Goal: Task Accomplishment & Management: Complete application form

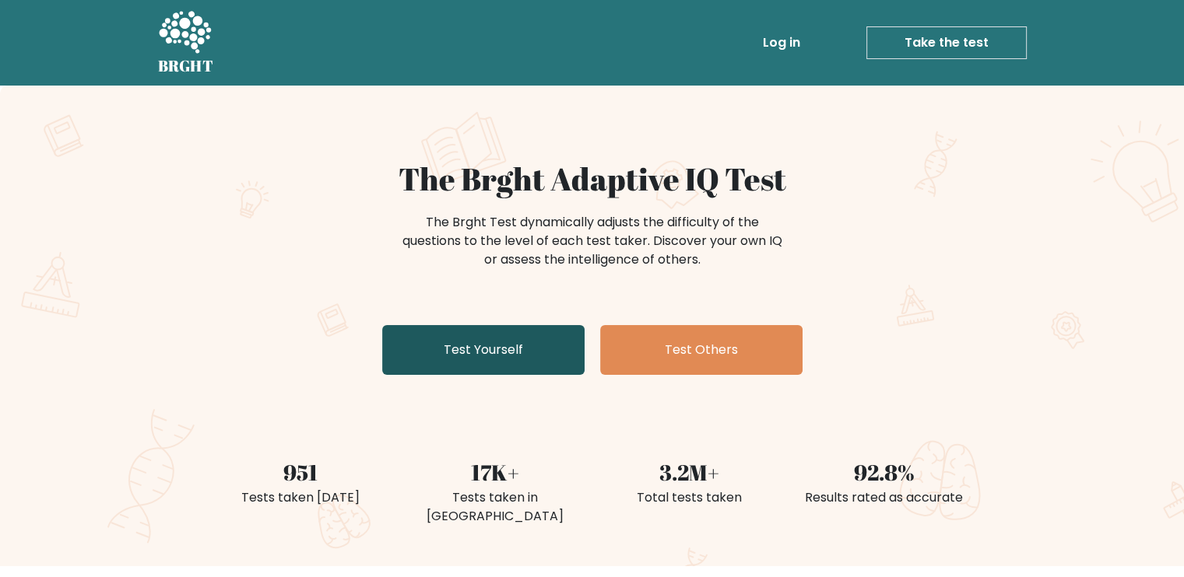
click at [560, 357] on link "Test Yourself" at bounding box center [483, 350] width 202 height 50
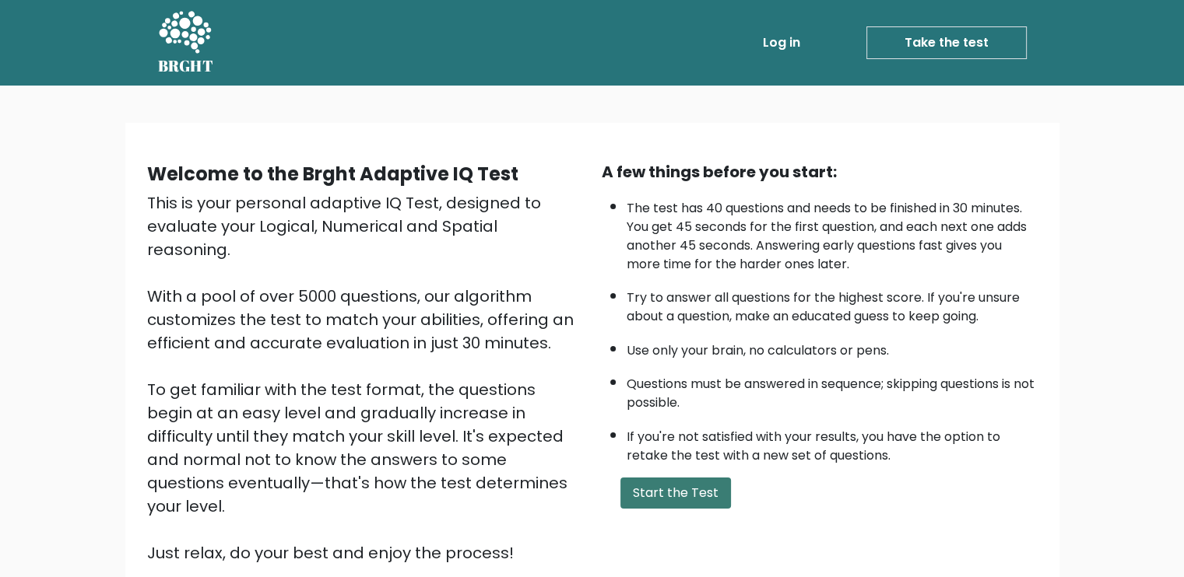
click at [664, 491] on button "Start the Test" at bounding box center [675, 493] width 111 height 31
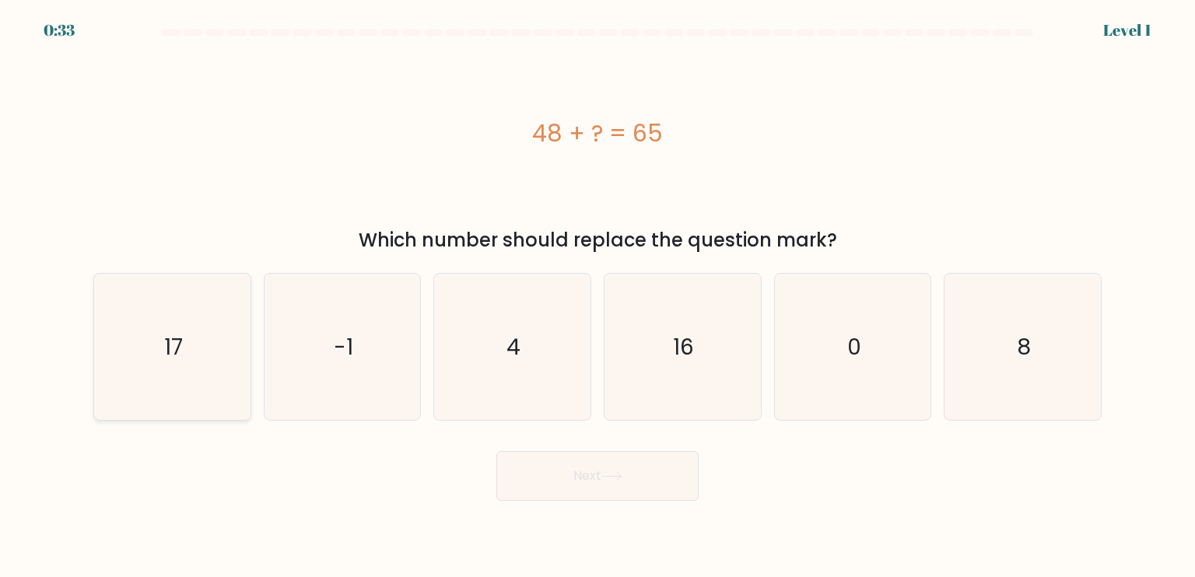
click at [188, 389] on icon "17" at bounding box center [172, 347] width 146 height 146
click at [598, 296] on input "a. 17" at bounding box center [598, 293] width 1 height 8
radio input "true"
click at [689, 484] on button "Next" at bounding box center [597, 476] width 202 height 50
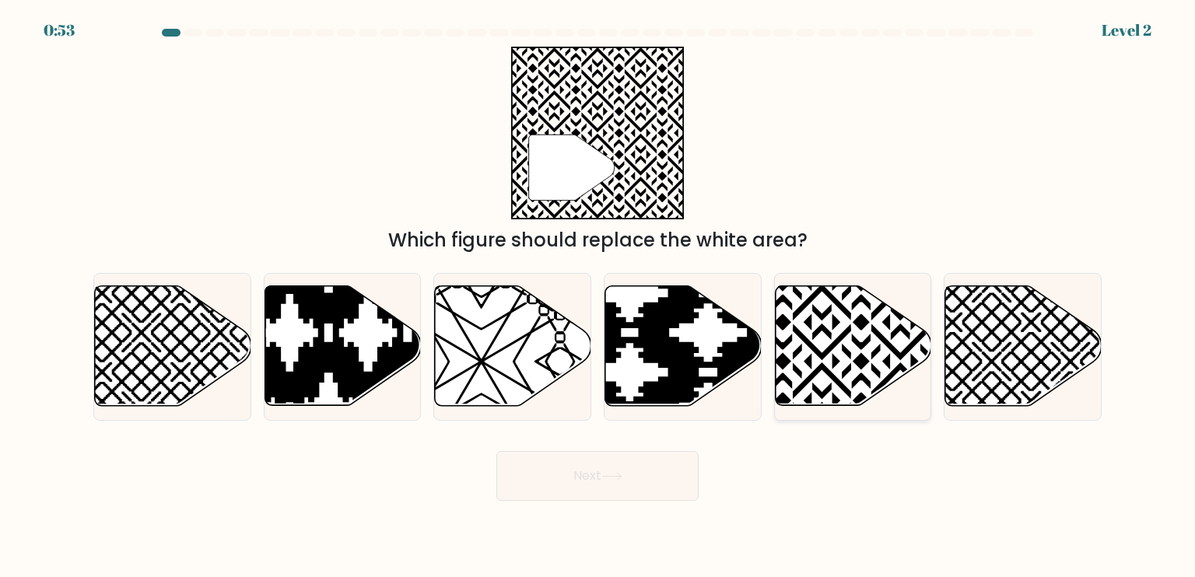
click at [833, 376] on icon at bounding box center [900, 283] width 315 height 315
click at [598, 296] on input "e." at bounding box center [598, 293] width 1 height 8
radio input "true"
click at [626, 485] on button "Next" at bounding box center [597, 476] width 202 height 50
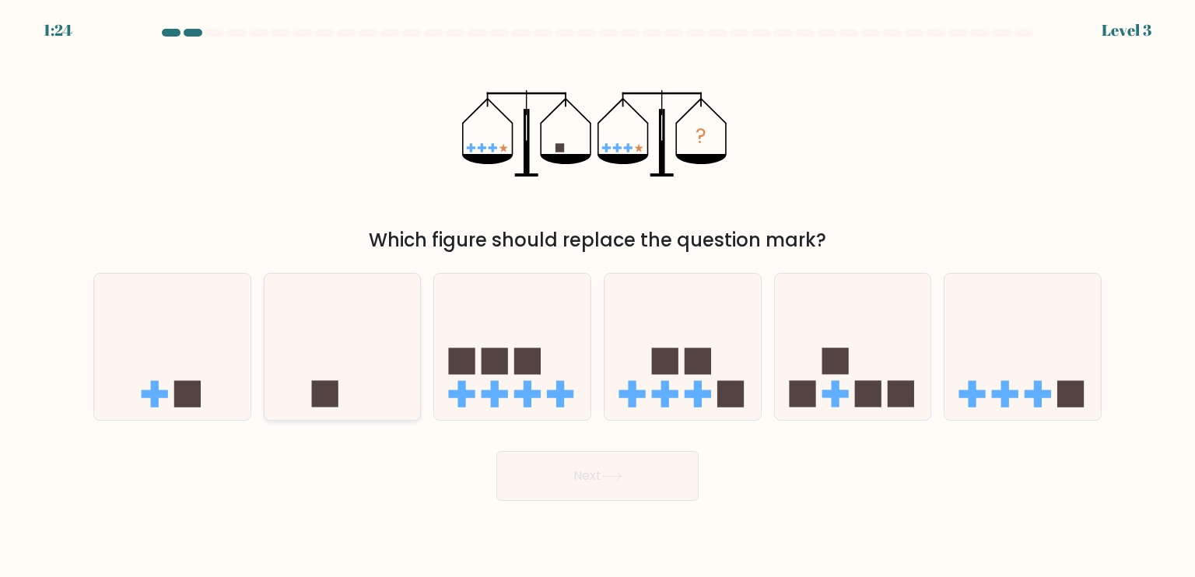
click at [358, 367] on icon at bounding box center [343, 346] width 156 height 129
click at [598, 296] on input "b." at bounding box center [598, 293] width 1 height 8
radio input "true"
click at [585, 474] on button "Next" at bounding box center [597, 476] width 202 height 50
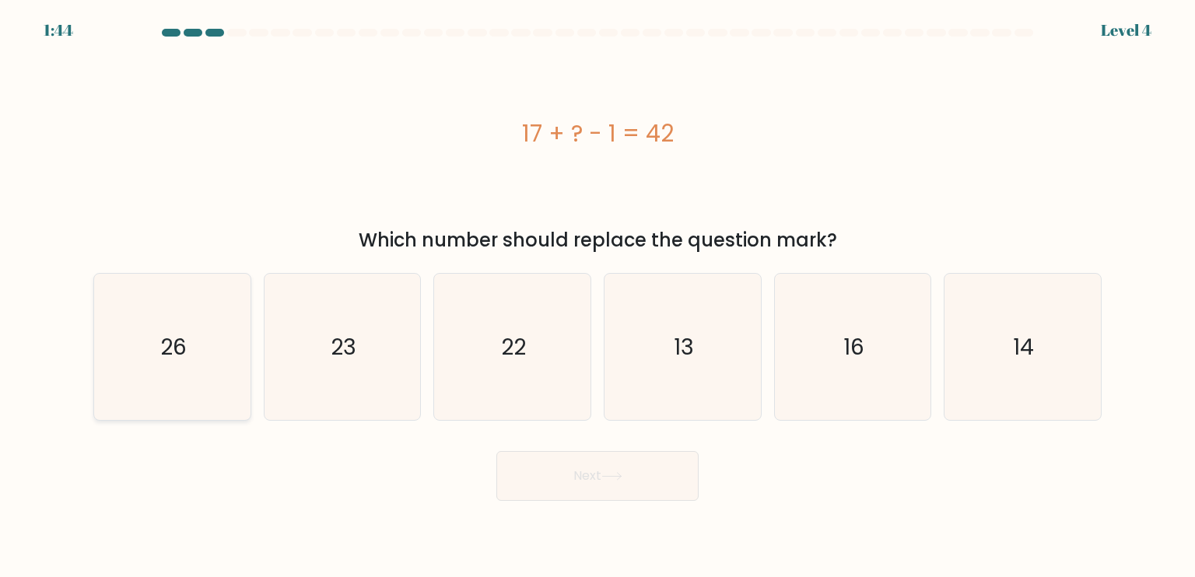
click at [214, 385] on icon "26" at bounding box center [172, 347] width 146 height 146
click at [598, 296] on input "a. 26" at bounding box center [598, 293] width 1 height 8
radio input "true"
drag, startPoint x: 586, startPoint y: 472, endPoint x: 577, endPoint y: 475, distance: 9.1
click at [585, 474] on button "Next" at bounding box center [597, 476] width 202 height 50
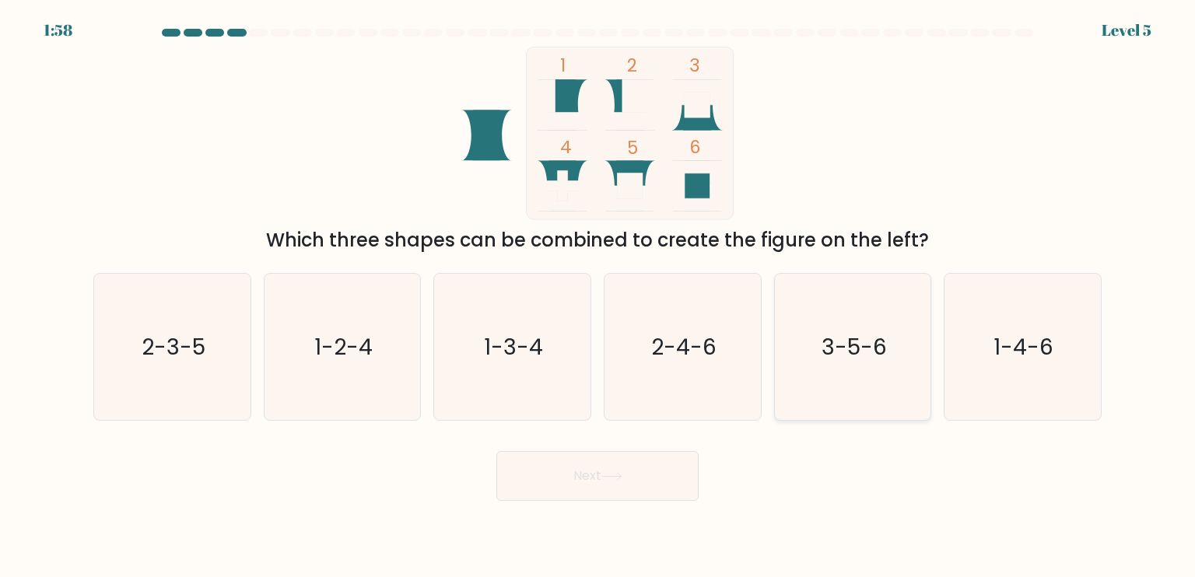
click at [870, 392] on icon "3-5-6" at bounding box center [853, 347] width 146 height 146
click at [598, 296] on input "e. 3-5-6" at bounding box center [598, 293] width 1 height 8
radio input "true"
click at [596, 486] on button "Next" at bounding box center [597, 476] width 202 height 50
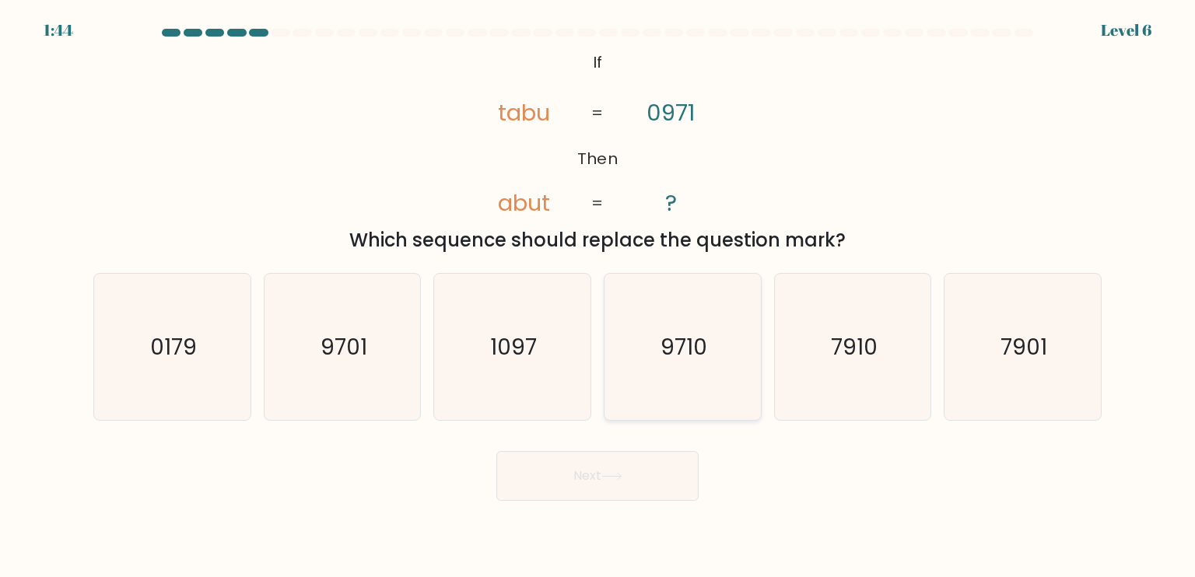
click at [707, 384] on icon "9710" at bounding box center [682, 347] width 146 height 146
click at [598, 296] on input "d. 9710" at bounding box center [598, 293] width 1 height 8
radio input "true"
click at [654, 493] on button "Next" at bounding box center [597, 476] width 202 height 50
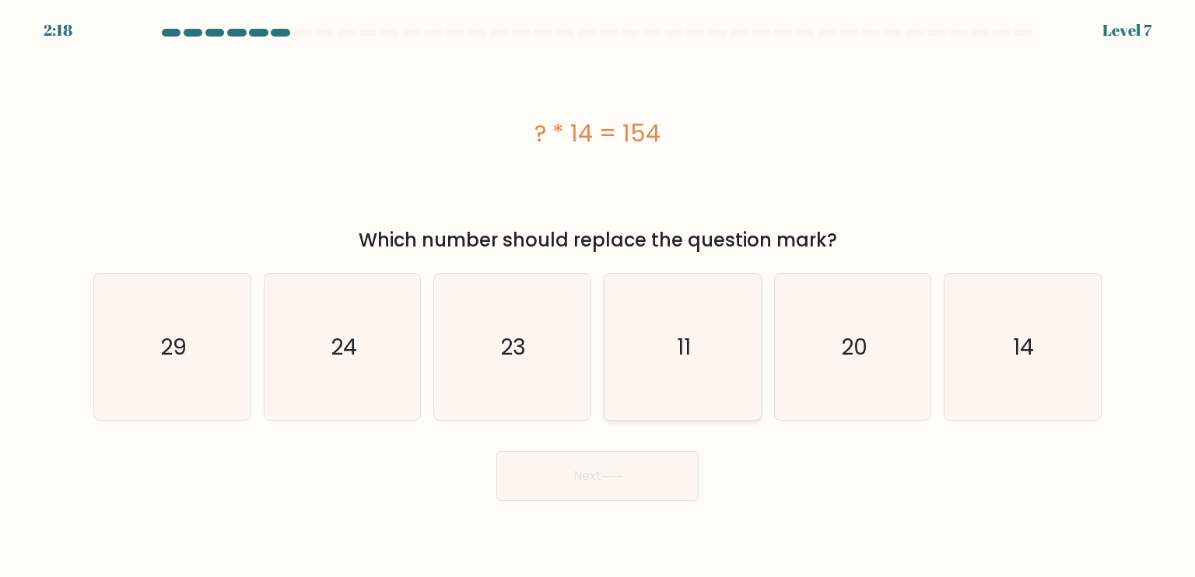
click at [724, 345] on icon "11" at bounding box center [682, 347] width 146 height 146
click at [598, 296] on input "d. 11" at bounding box center [598, 293] width 1 height 8
radio input "true"
click at [636, 475] on button "Next" at bounding box center [597, 476] width 202 height 50
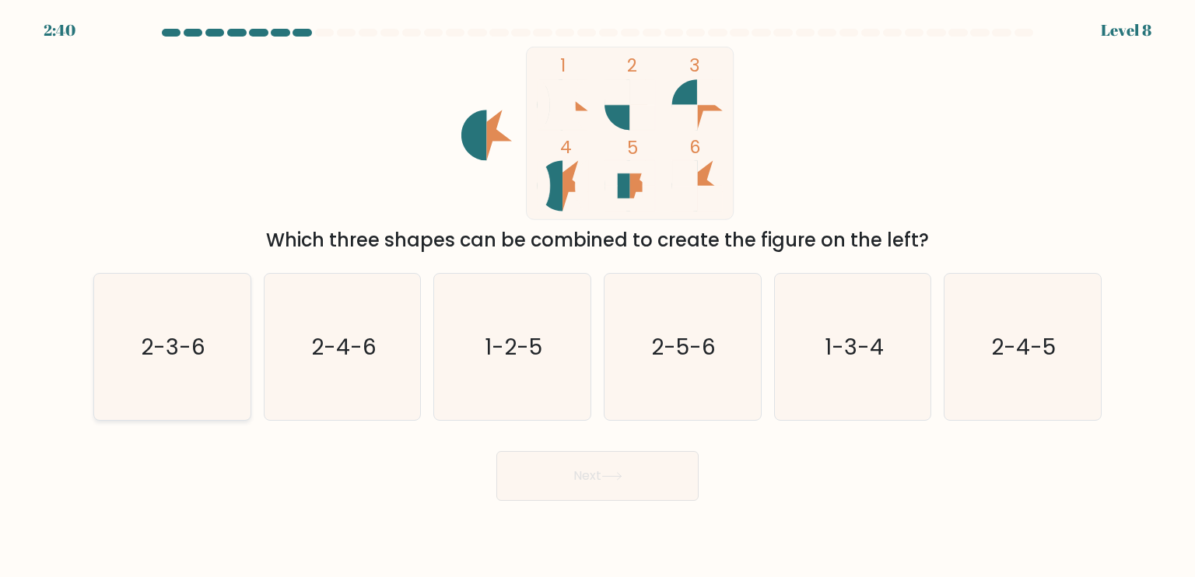
click at [224, 382] on icon "2-3-6" at bounding box center [172, 347] width 146 height 146
click at [598, 296] on input "a. 2-3-6" at bounding box center [598, 293] width 1 height 8
radio input "true"
click at [658, 491] on button "Next" at bounding box center [597, 476] width 202 height 50
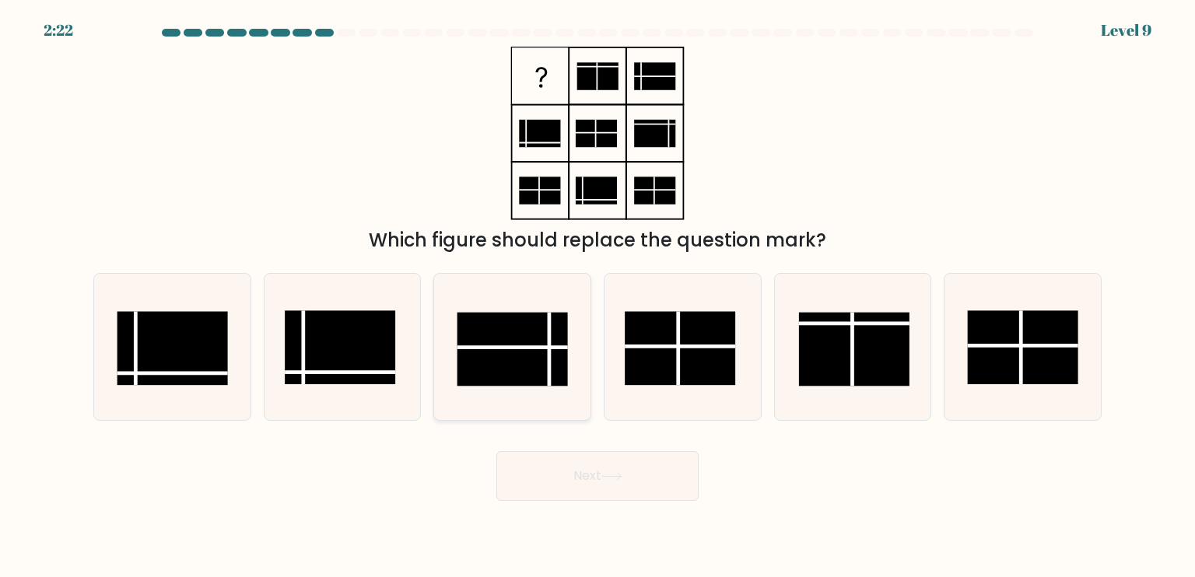
click at [544, 361] on rect at bounding box center [513, 349] width 111 height 74
click at [598, 296] on input "c." at bounding box center [598, 293] width 1 height 8
radio input "true"
click at [669, 466] on button "Next" at bounding box center [597, 476] width 202 height 50
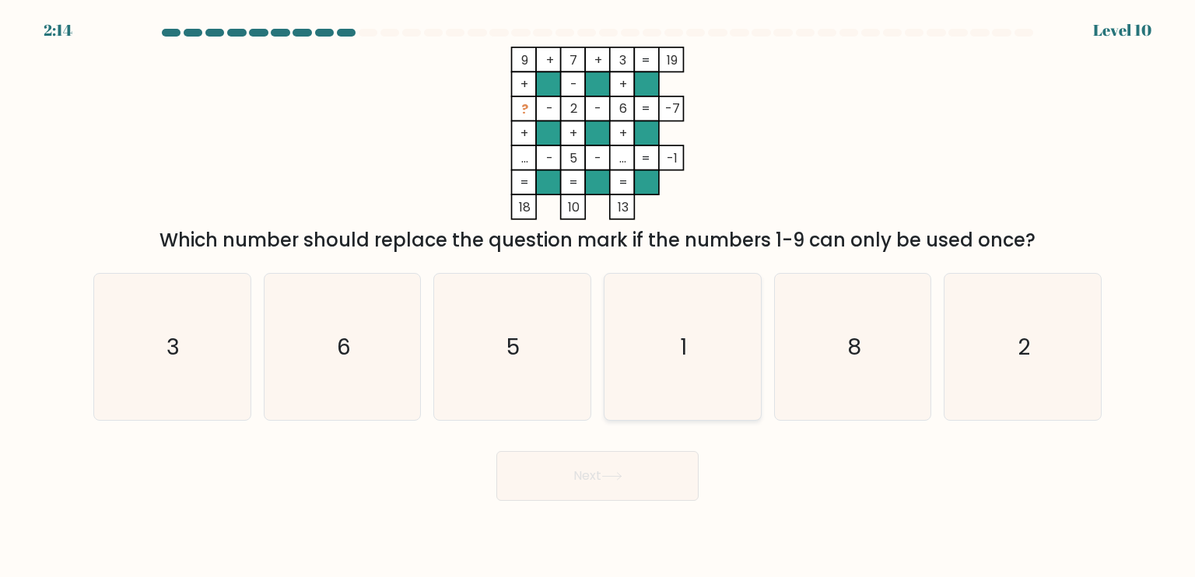
click at [654, 341] on icon "1" at bounding box center [682, 347] width 146 height 146
click at [598, 296] on input "d. 1" at bounding box center [598, 293] width 1 height 8
radio input "true"
click at [595, 478] on button "Next" at bounding box center [597, 476] width 202 height 50
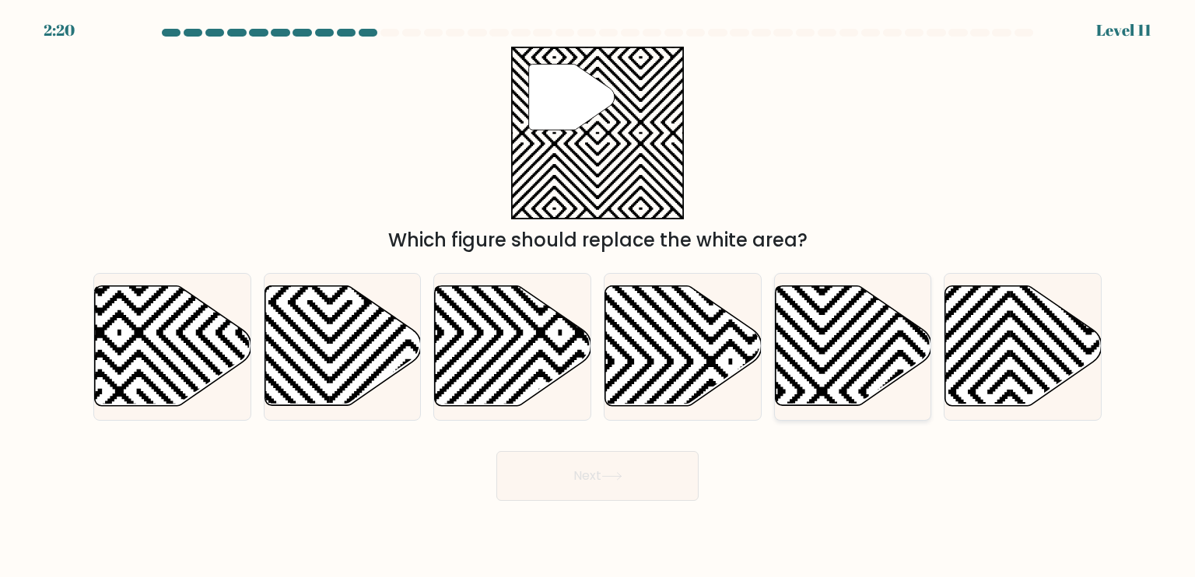
click at [847, 381] on icon at bounding box center [853, 346] width 156 height 120
click at [598, 296] on input "e." at bounding box center [598, 293] width 1 height 8
radio input "true"
click at [586, 479] on button "Next" at bounding box center [597, 476] width 202 height 50
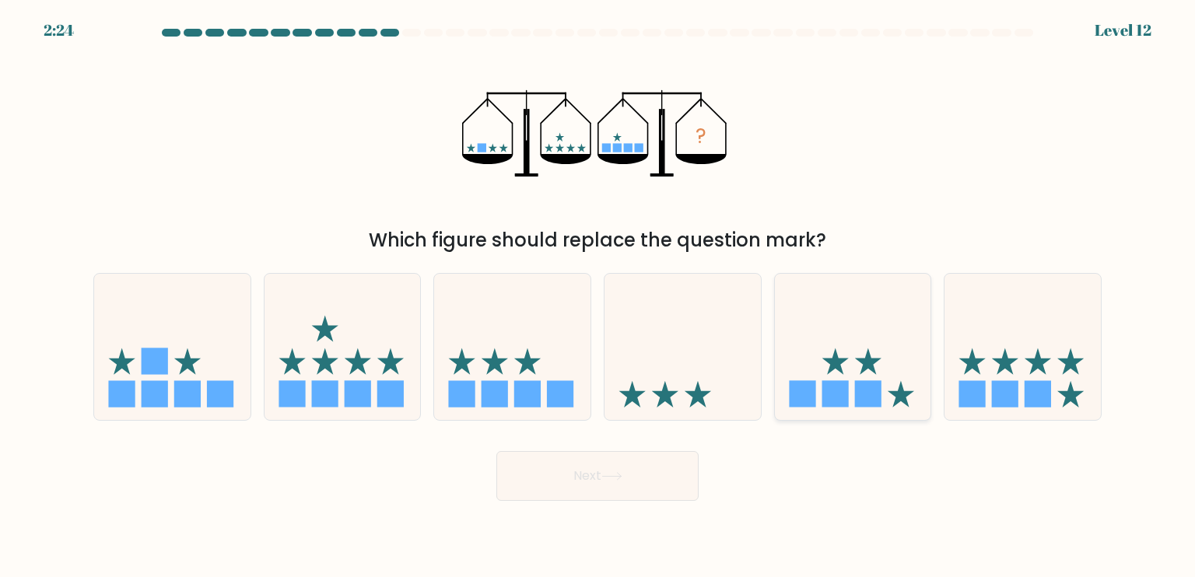
click at [870, 357] on icon at bounding box center [868, 361] width 26 height 26
click at [598, 296] on input "e." at bounding box center [598, 293] width 1 height 8
radio input "true"
click at [677, 474] on button "Next" at bounding box center [597, 476] width 202 height 50
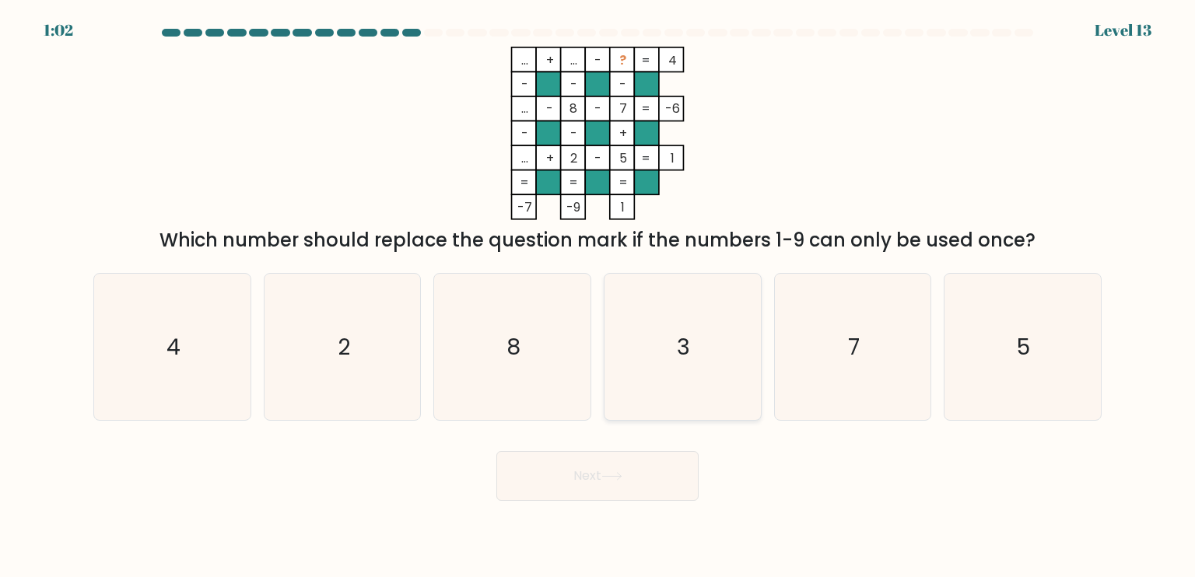
click at [664, 349] on icon "3" at bounding box center [682, 347] width 146 height 146
click at [598, 296] on input "d. 3" at bounding box center [598, 293] width 1 height 8
radio input "true"
click at [637, 465] on button "Next" at bounding box center [597, 476] width 202 height 50
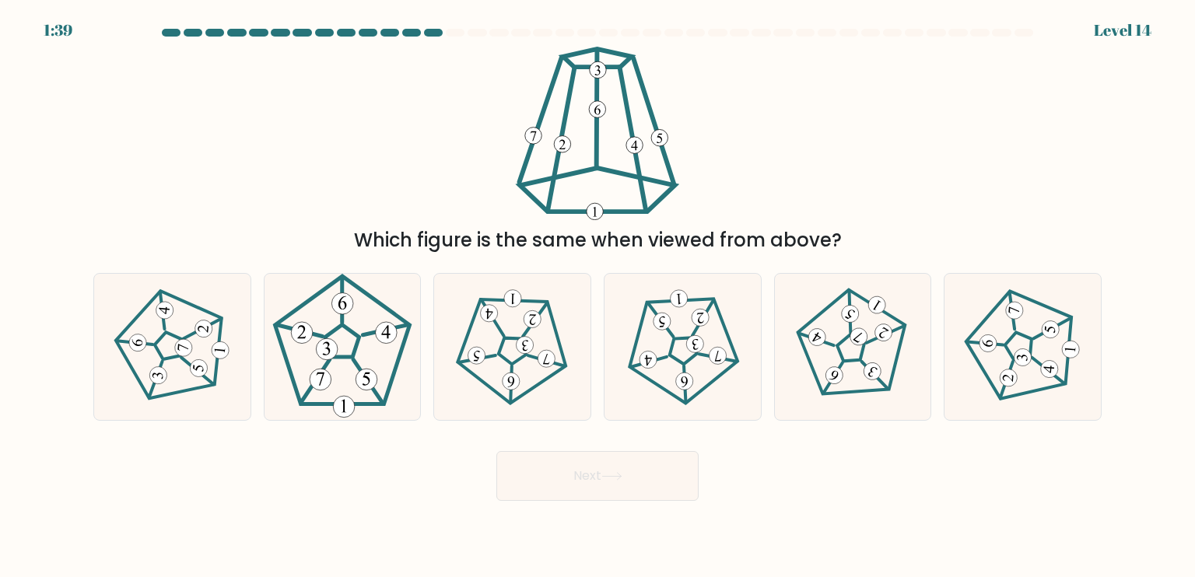
drag, startPoint x: 47, startPoint y: 37, endPoint x: 136, endPoint y: 60, distance: 91.7
click at [86, 34] on form at bounding box center [597, 265] width 1195 height 472
click at [973, 375] on icon at bounding box center [1023, 347] width 118 height 118
click at [598, 296] on input "f." at bounding box center [598, 293] width 1 height 8
radio input "true"
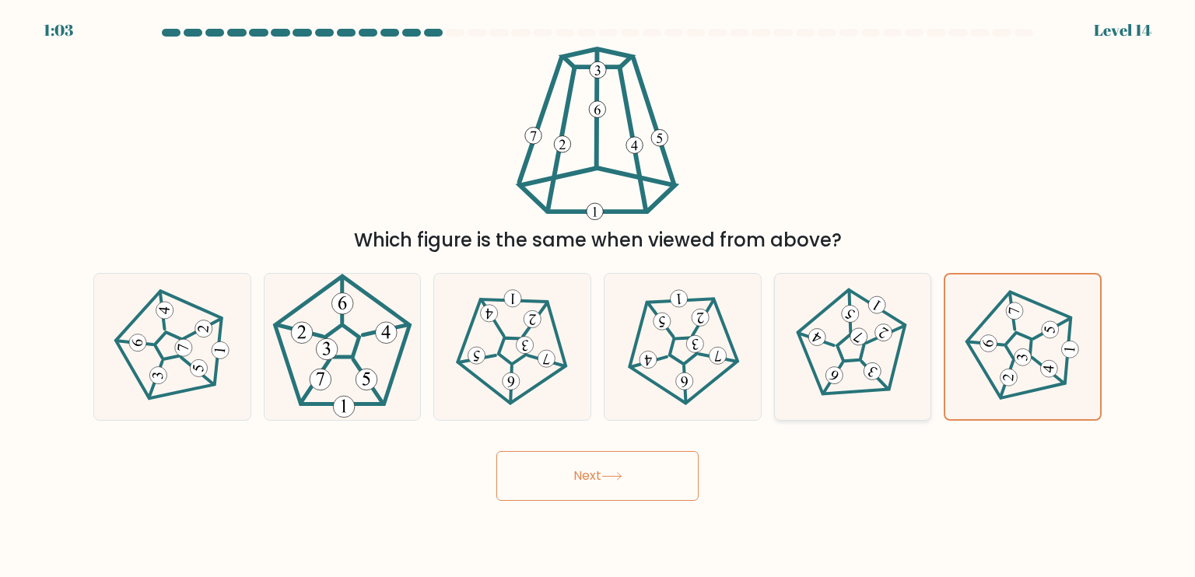
click at [848, 376] on icon at bounding box center [854, 347] width 118 height 118
click at [598, 296] on input "e." at bounding box center [598, 293] width 1 height 8
radio input "true"
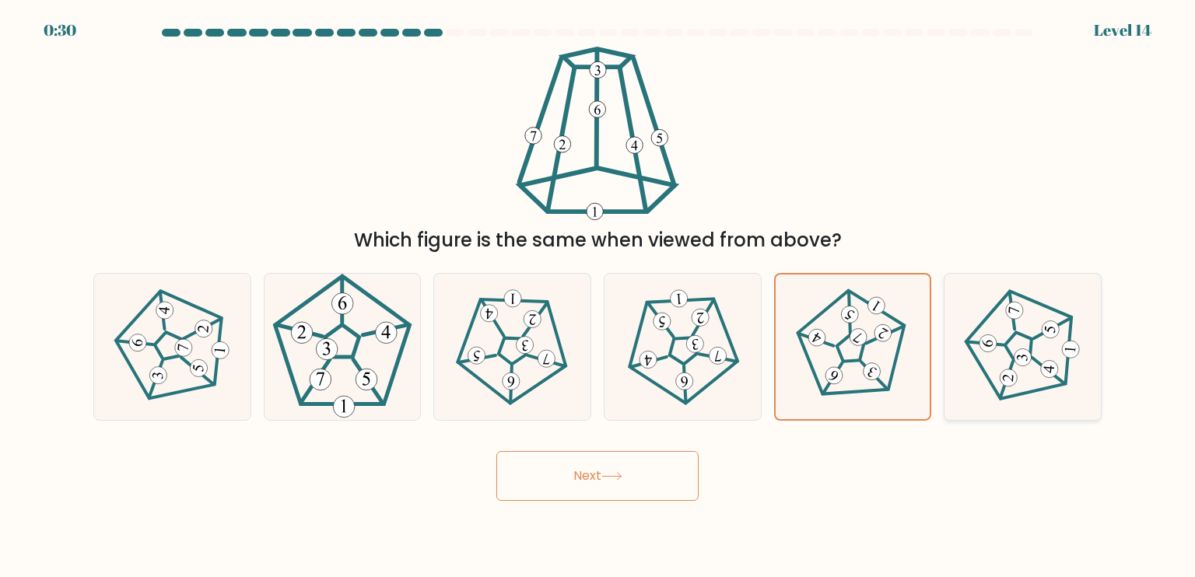
click at [1018, 385] on icon at bounding box center [1023, 347] width 118 height 118
click at [598, 296] on input "f." at bounding box center [598, 293] width 1 height 8
radio input "true"
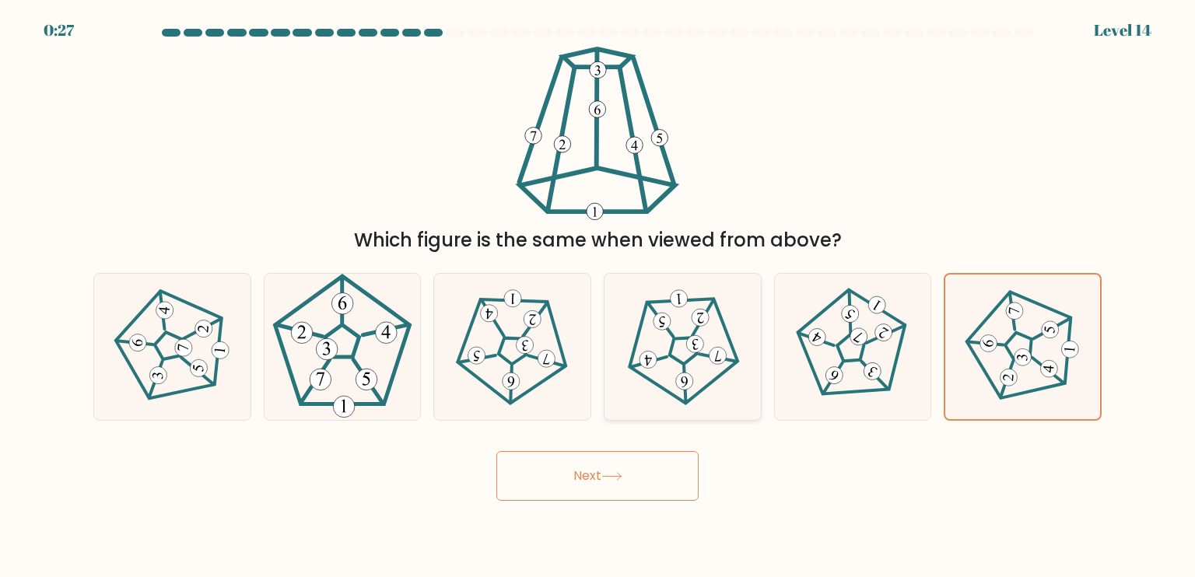
click at [675, 361] on icon at bounding box center [683, 347] width 118 height 118
click at [598, 296] on input "d." at bounding box center [598, 293] width 1 height 8
radio input "true"
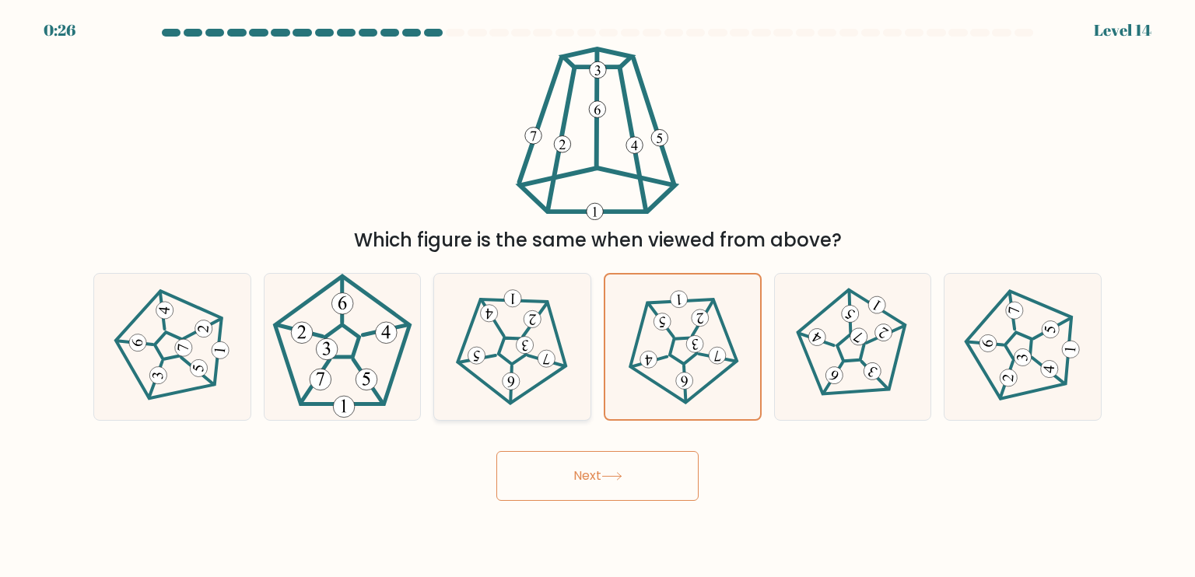
click at [539, 367] on icon at bounding box center [513, 347] width 118 height 118
click at [598, 296] on input "c." at bounding box center [598, 293] width 1 height 8
radio input "true"
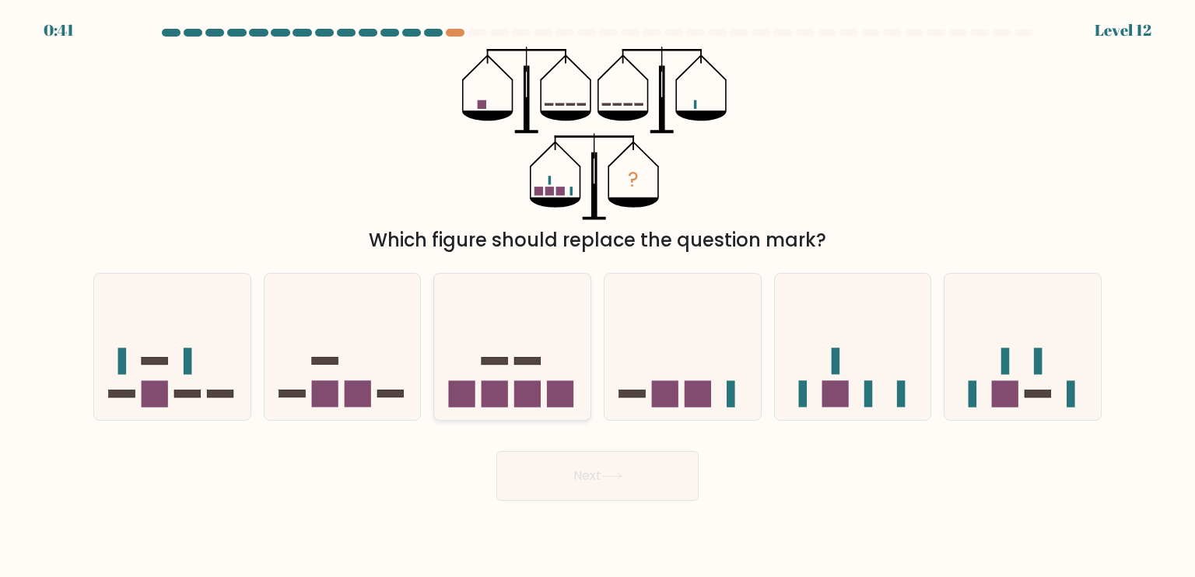
click at [549, 382] on rect at bounding box center [561, 394] width 26 height 26
click at [598, 296] on input "c." at bounding box center [598, 293] width 1 height 8
radio input "true"
